Goal: Information Seeking & Learning: Learn about a topic

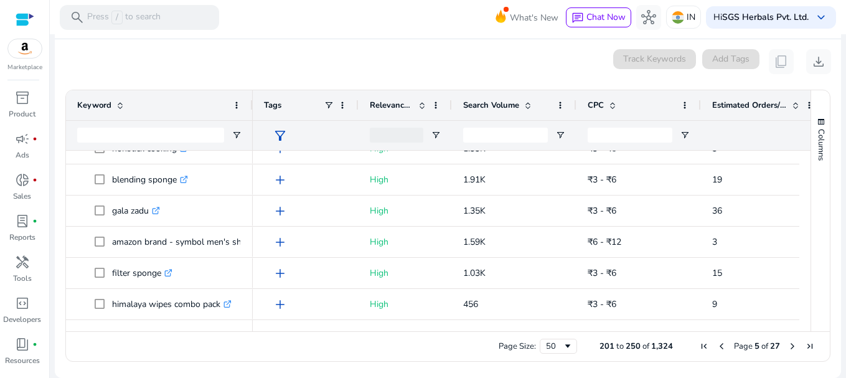
click at [718, 348] on span "Previous Page" at bounding box center [722, 346] width 10 height 10
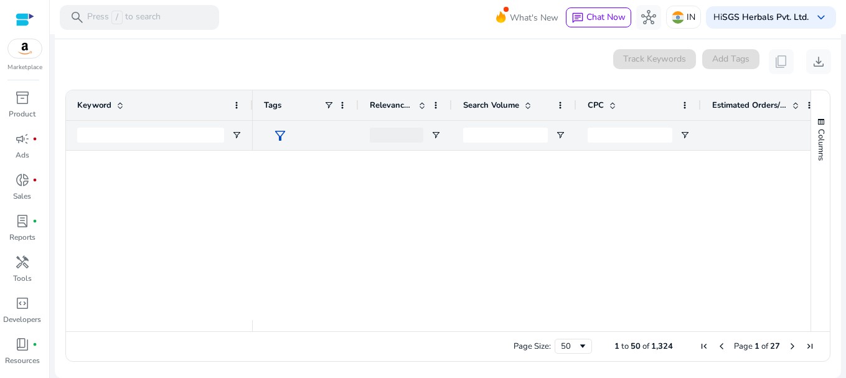
click at [718, 348] on span "Previous Page" at bounding box center [722, 346] width 10 height 10
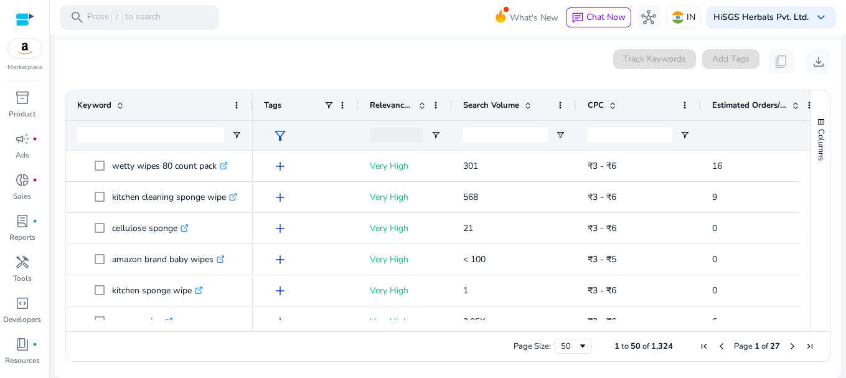
click at [718, 348] on span "Previous Page" at bounding box center [722, 346] width 10 height 10
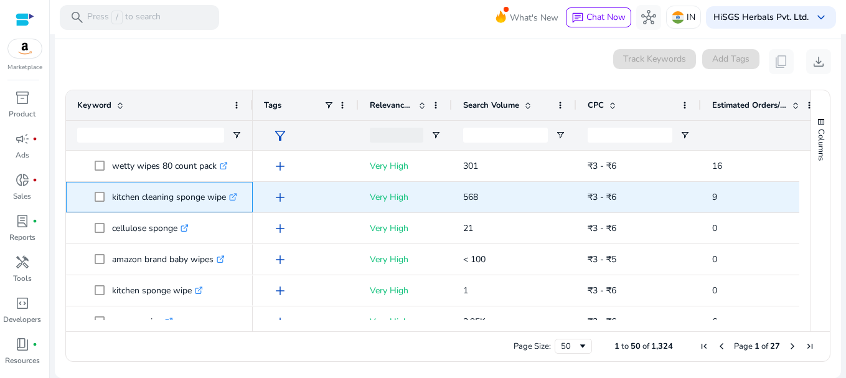
click at [96, 203] on span at bounding box center [103, 197] width 17 height 26
click at [136, 189] on p "kitchen cleaning sponge wipe .st0{fill:#2c8af8}" at bounding box center [174, 197] width 125 height 26
click at [141, 194] on p "kitchen cleaning sponge wipe .st0{fill:#2c8af8}" at bounding box center [174, 197] width 125 height 26
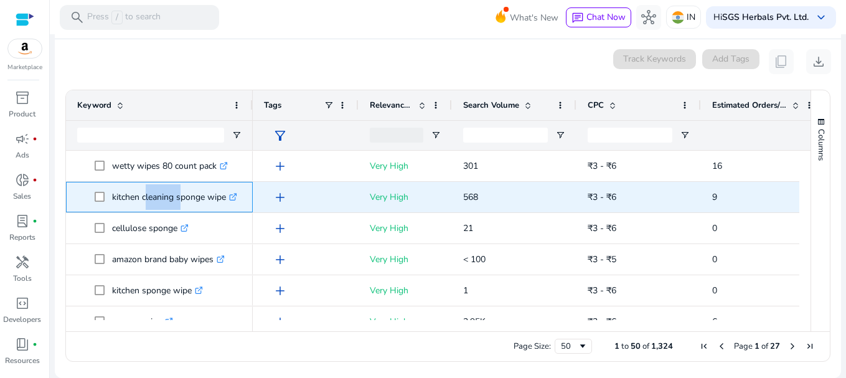
click at [141, 194] on p "kitchen cleaning sponge wipe .st0{fill:#2c8af8}" at bounding box center [174, 197] width 125 height 26
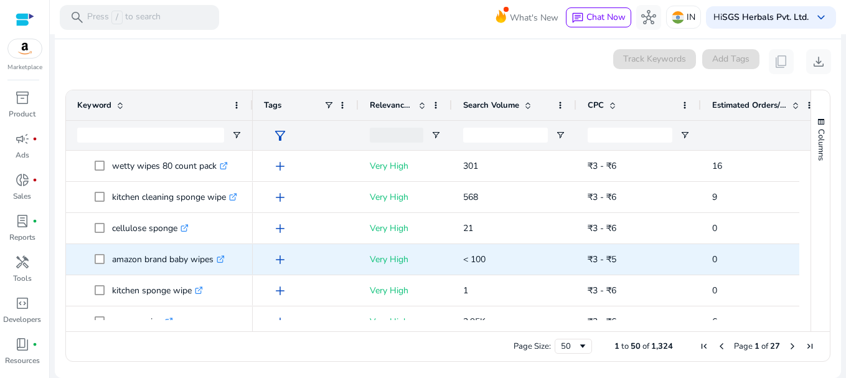
click at [285, 253] on span "add" at bounding box center [280, 259] width 15 height 15
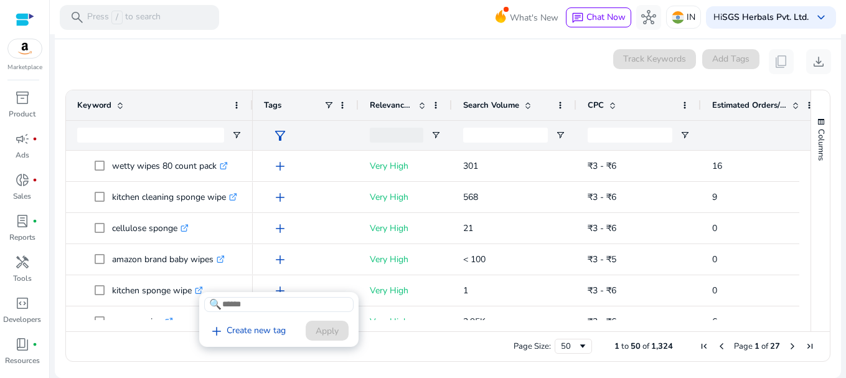
click at [209, 289] on div at bounding box center [423, 214] width 846 height 378
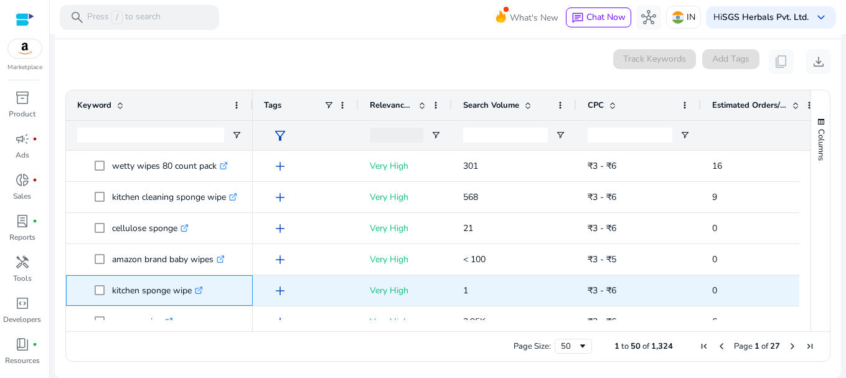
click at [164, 289] on p "kitchen sponge wipe .st0{fill:#2c8af8}" at bounding box center [157, 291] width 91 height 26
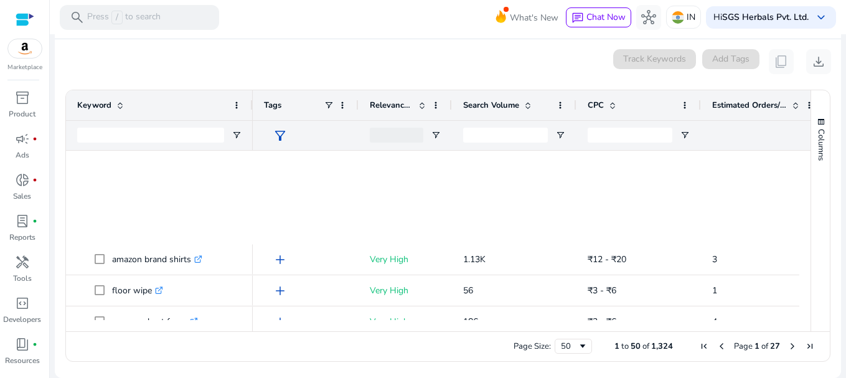
scroll to position [934, 0]
